Goal: Navigation & Orientation: Find specific page/section

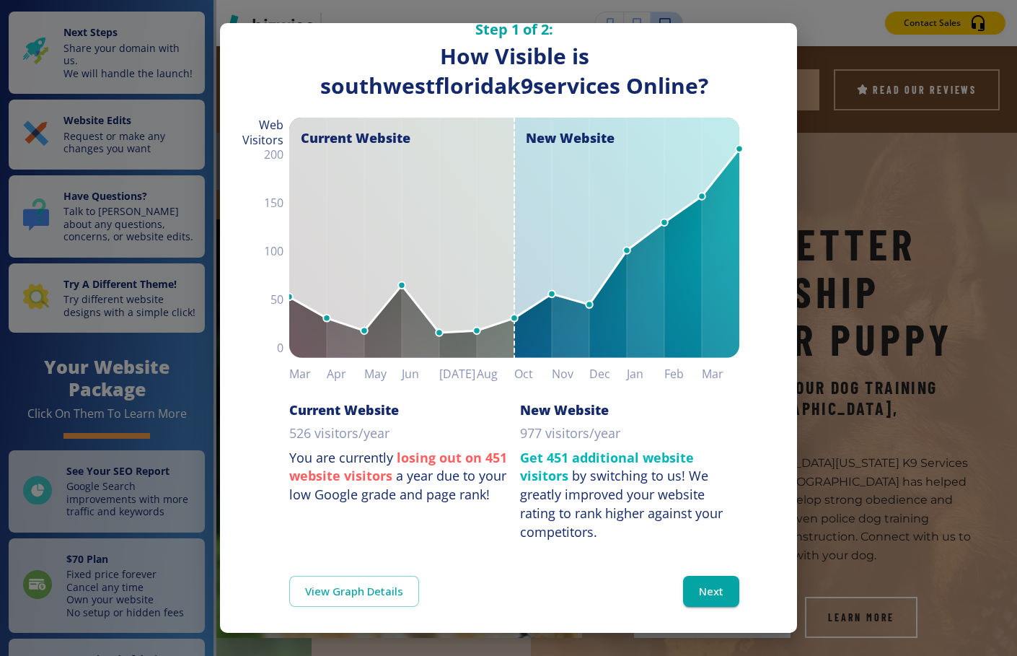
scroll to position [41, 0]
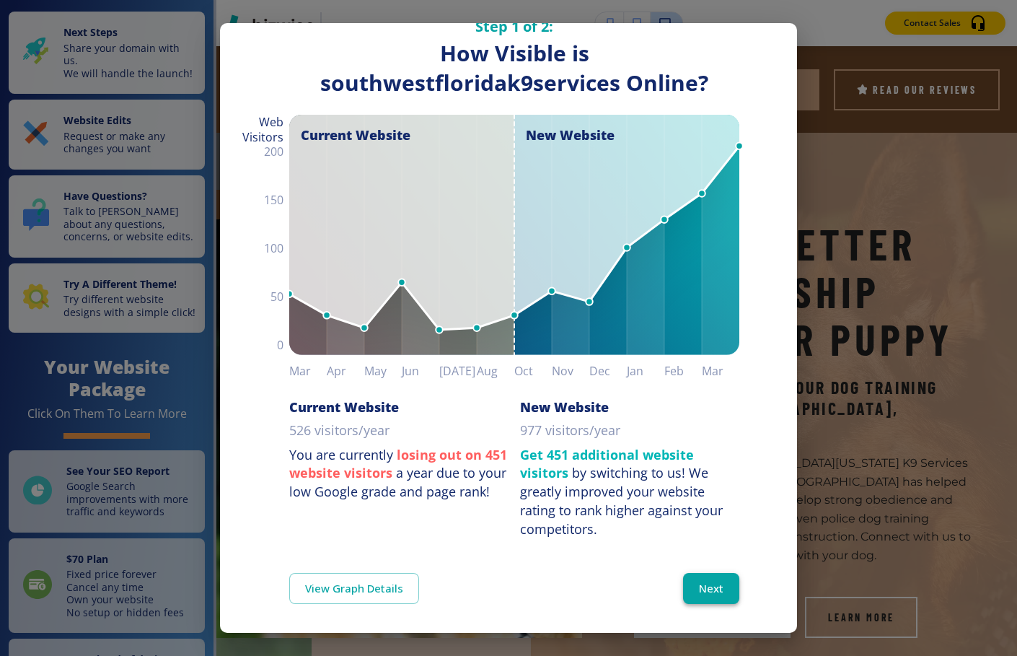
click at [690, 585] on button "Next" at bounding box center [711, 588] width 56 height 30
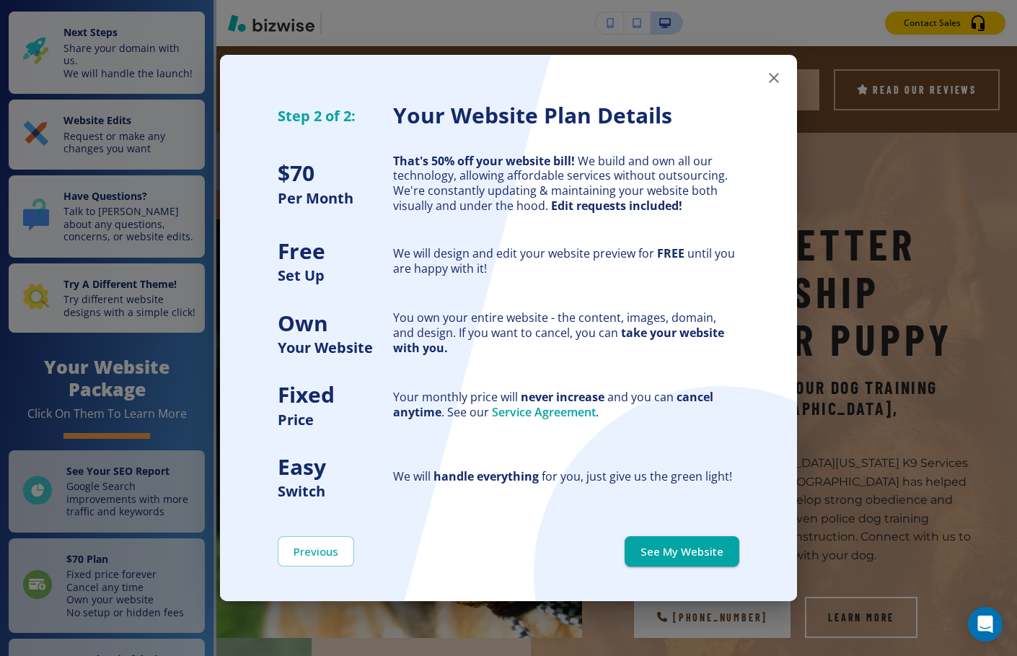
scroll to position [0, 0]
click at [687, 550] on button "See My Website" at bounding box center [682, 551] width 115 height 30
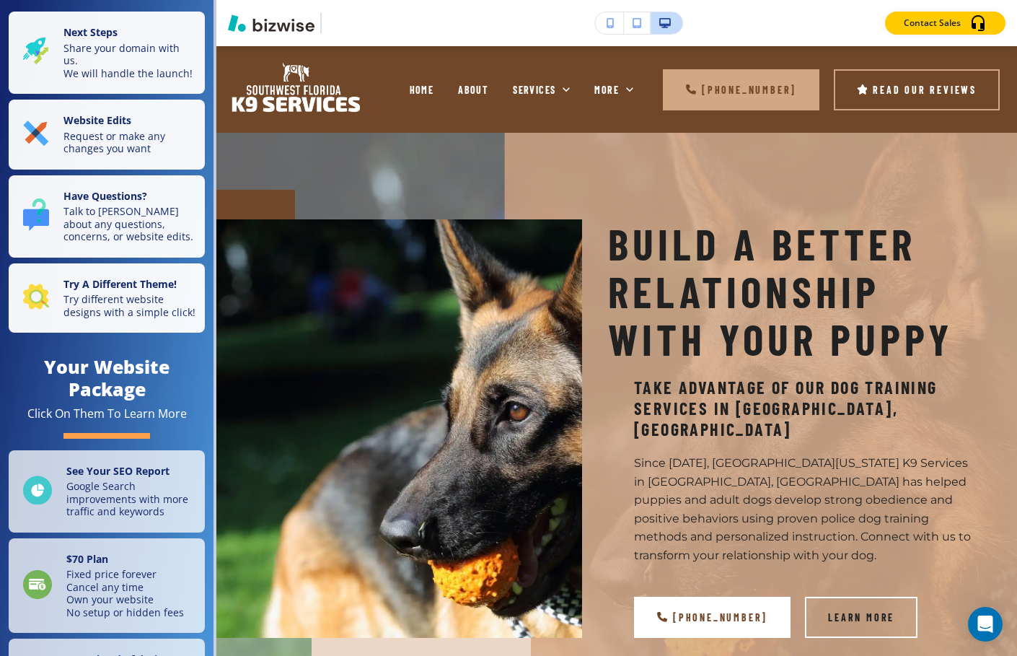
drag, startPoint x: 1006, startPoint y: 82, endPoint x: 1011, endPoint y: 118, distance: 35.8
click at [1011, 118] on div "Edit HOME ABOUT SERVICES GALLERY REFERRALS REVIEWS CONTACT US More [PHONE_NUMBE…" at bounding box center [616, 351] width 801 height 610
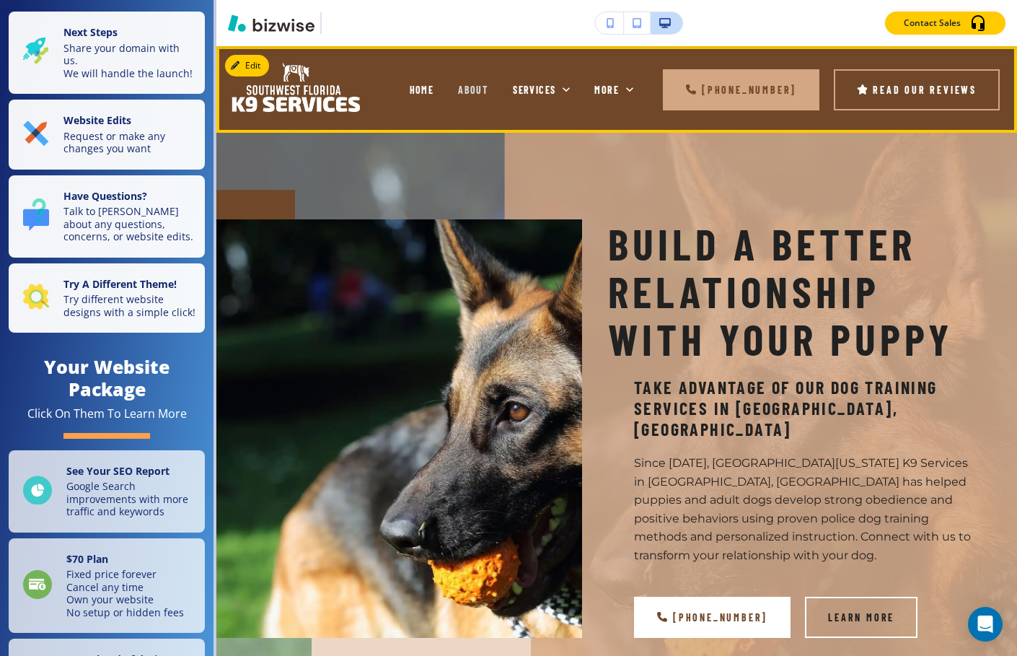
click at [472, 89] on span "ABOUT" at bounding box center [473, 90] width 30 height 12
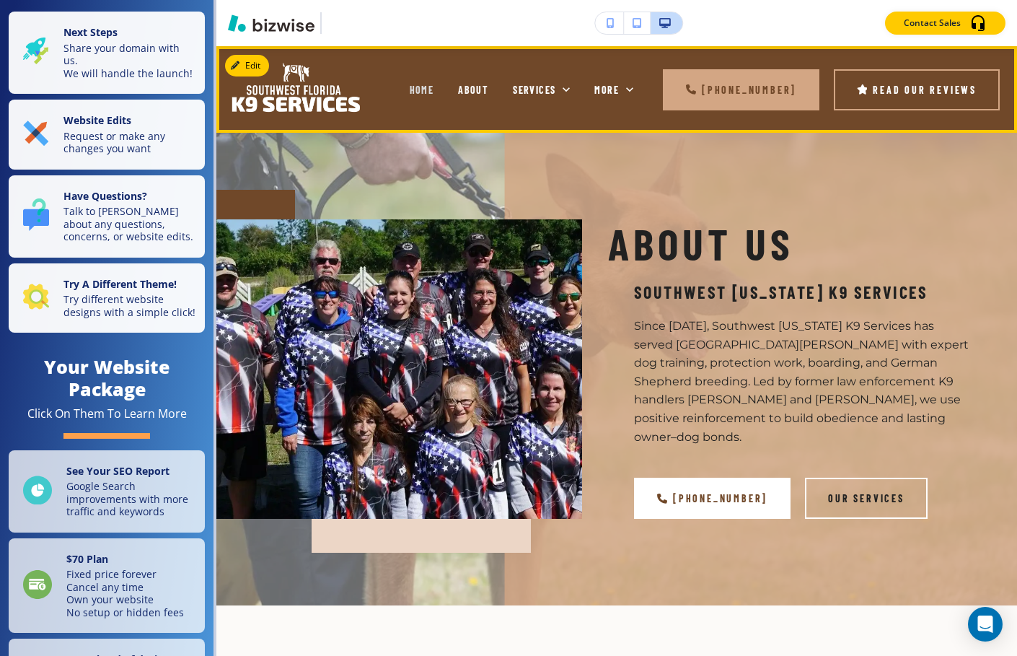
click at [419, 89] on span "HOME" at bounding box center [422, 90] width 25 height 12
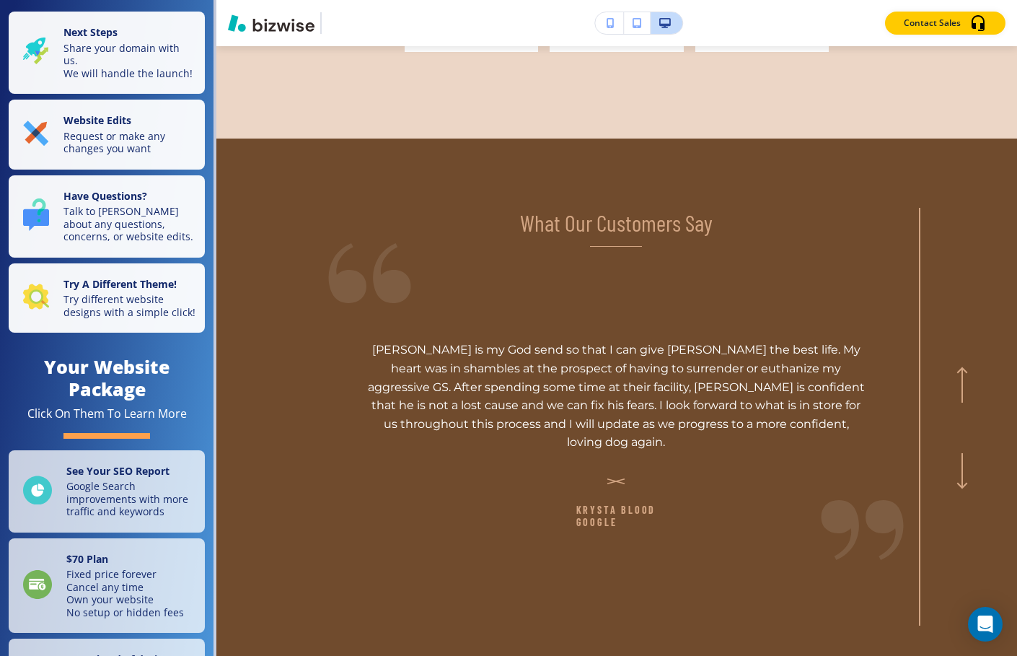
scroll to position [3903, 0]
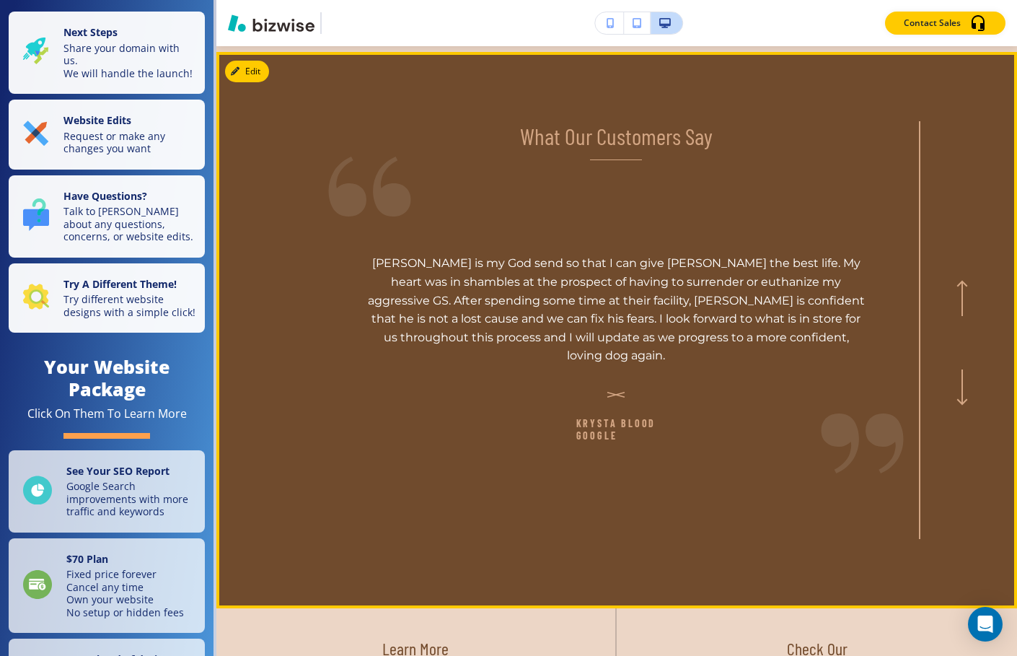
click at [957, 370] on icon "button" at bounding box center [963, 388] width 12 height 36
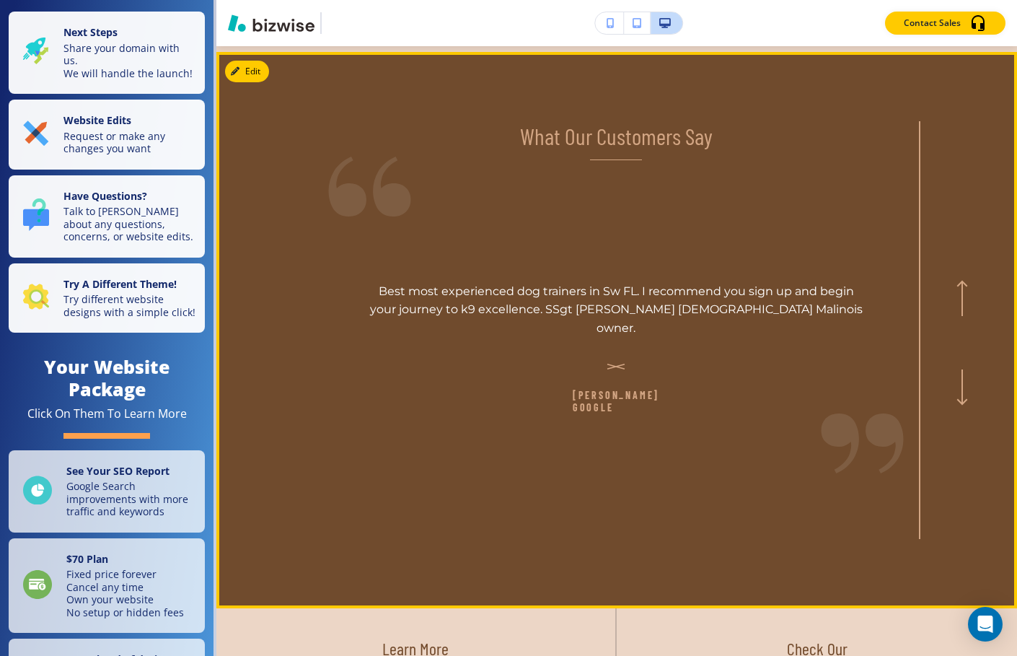
click at [957, 370] on icon "button" at bounding box center [963, 388] width 12 height 36
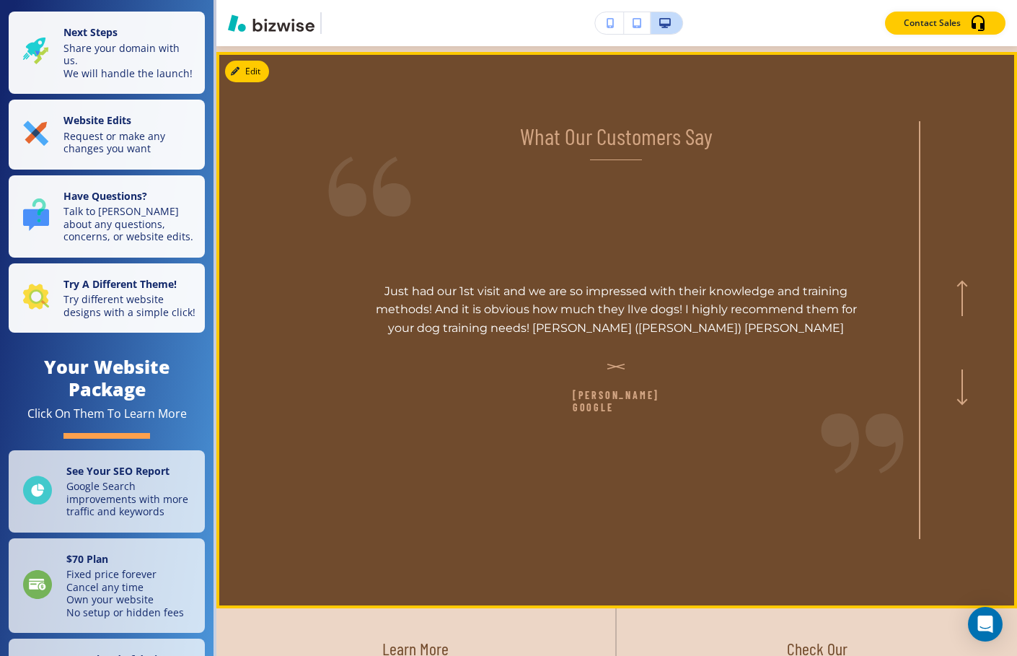
click at [957, 370] on icon "button" at bounding box center [963, 388] width 12 height 36
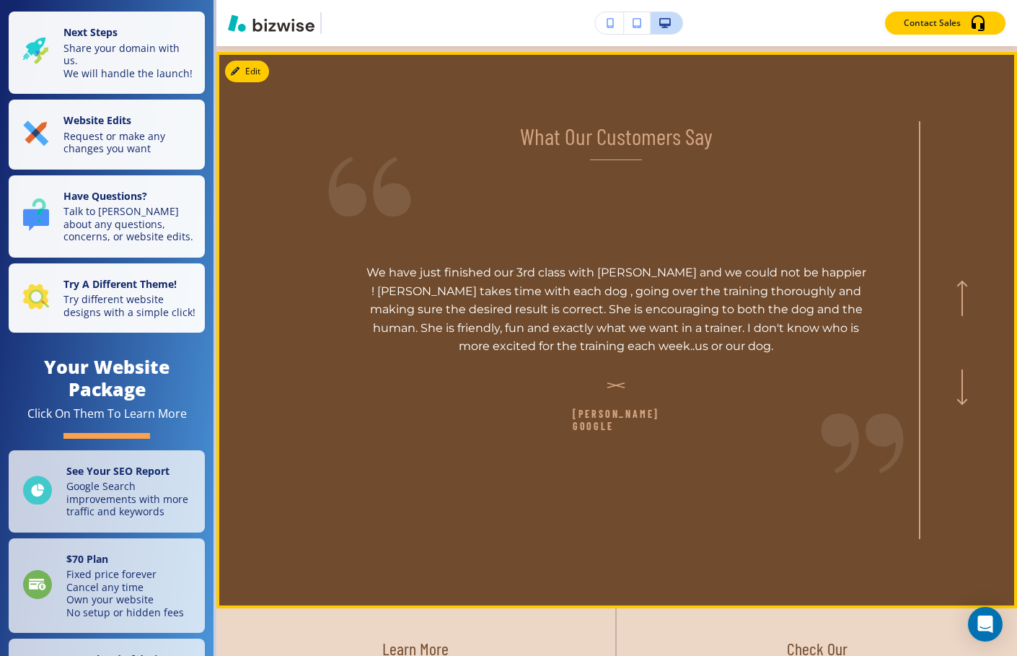
click at [957, 370] on icon "button" at bounding box center [963, 388] width 12 height 36
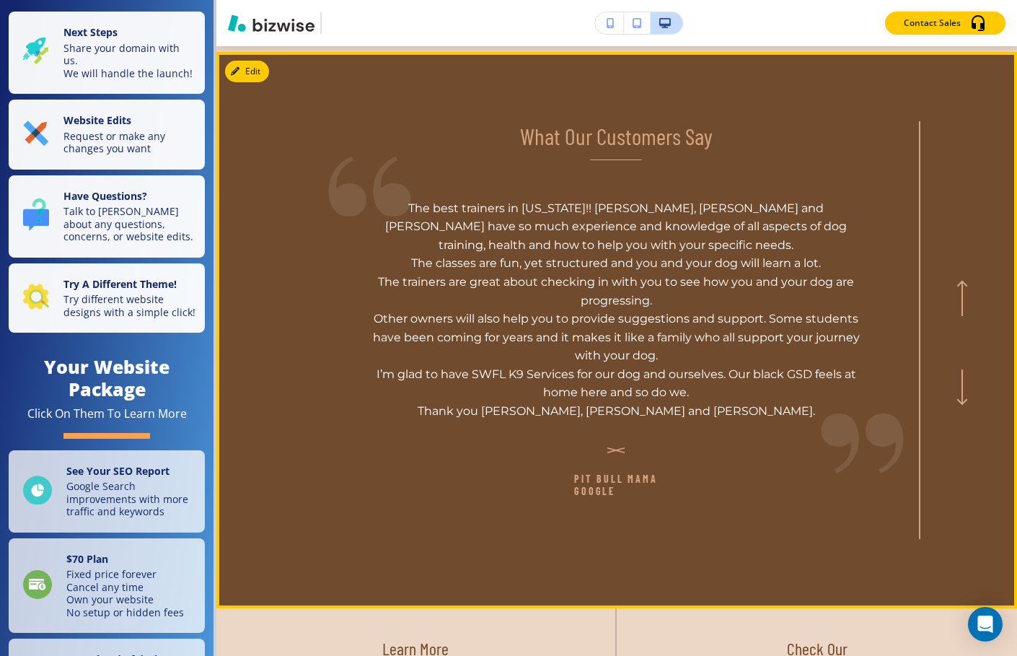
click at [962, 371] on icon "button" at bounding box center [962, 387] width 0 height 33
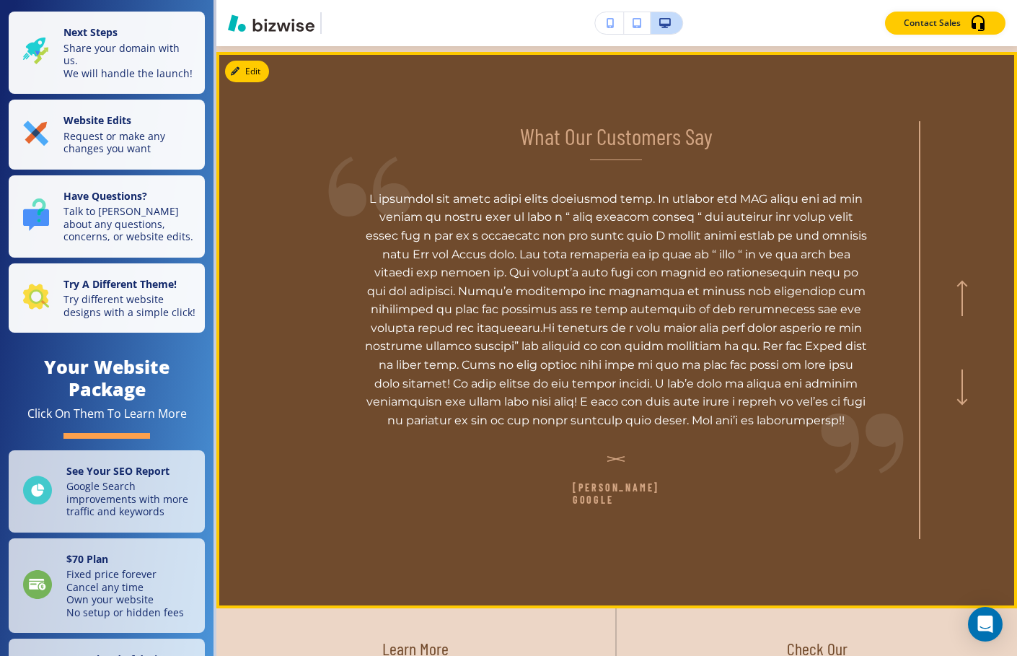
click at [962, 371] on icon "button" at bounding box center [962, 387] width 0 height 33
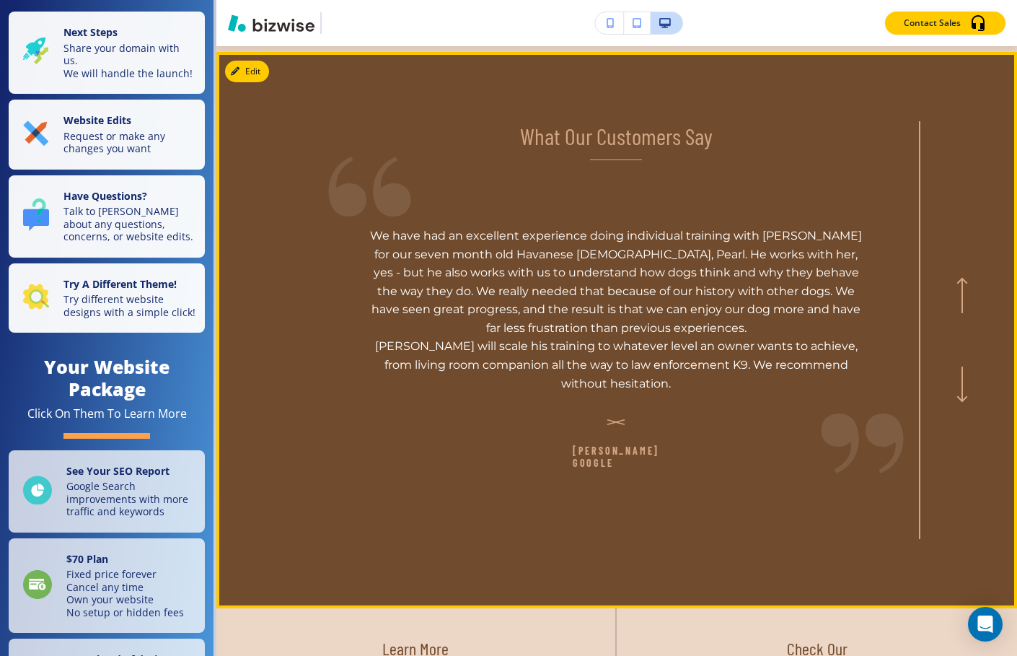
click at [962, 280] on icon "button" at bounding box center [962, 296] width 0 height 33
